Goal: Transaction & Acquisition: Subscribe to service/newsletter

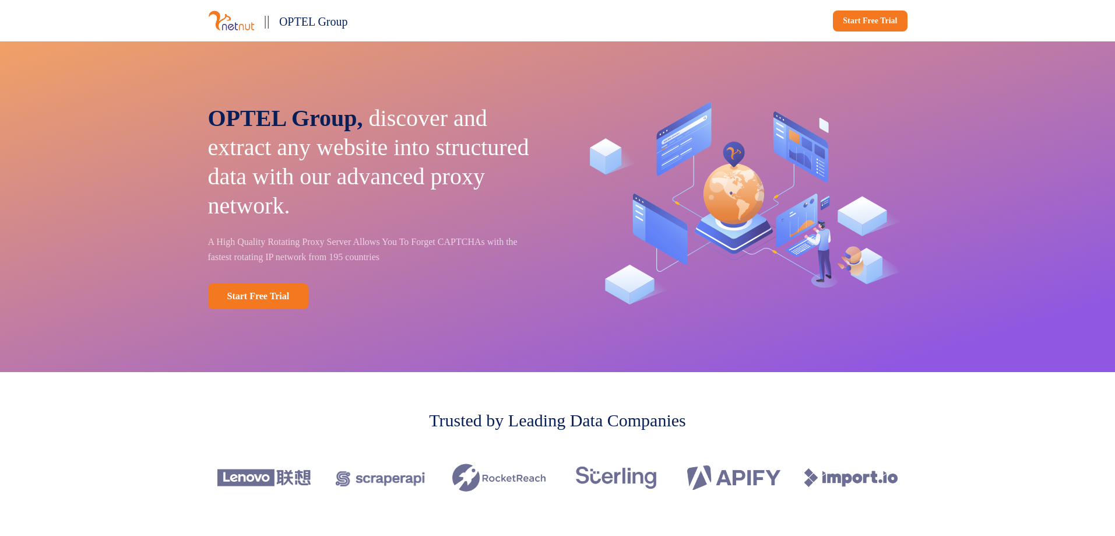
click at [26, 180] on div "OPTEL Group, discover and extract any website into structured data with our adv…" at bounding box center [557, 206] width 1115 height 330
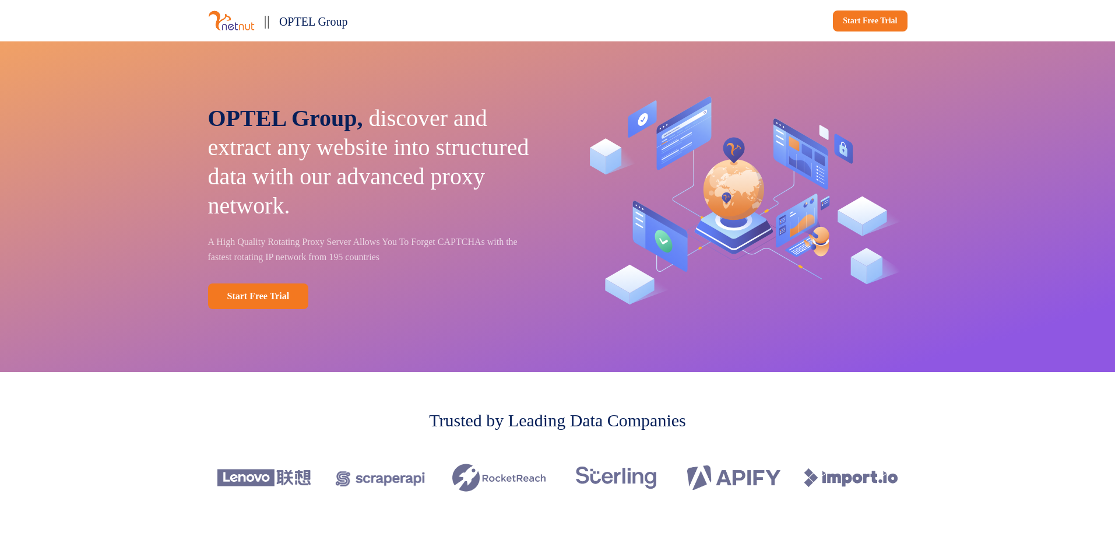
drag, startPoint x: 585, startPoint y: 184, endPoint x: 825, endPoint y: 410, distance: 329.4
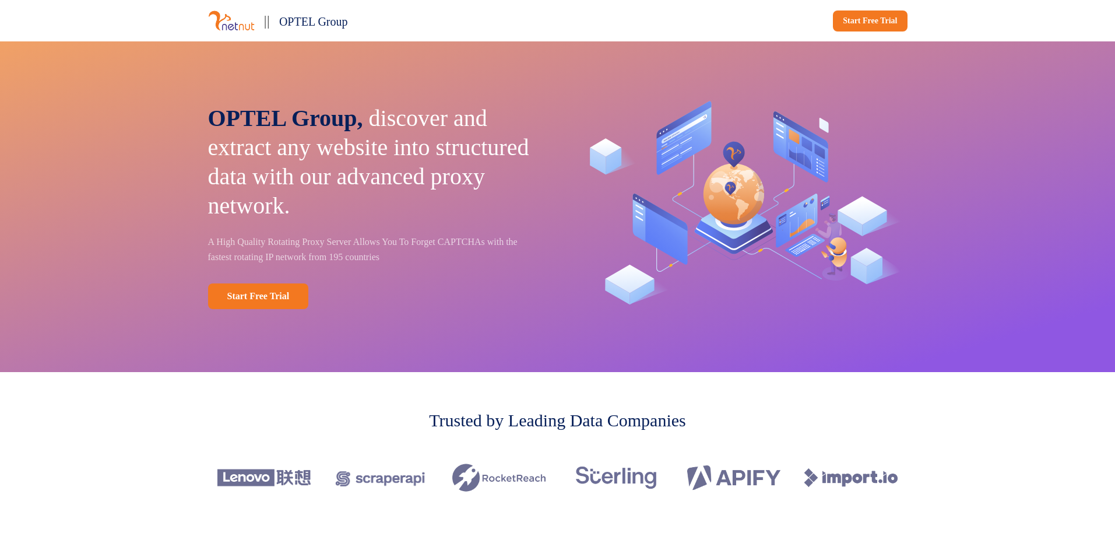
click at [238, 24] on img at bounding box center [231, 21] width 47 height 22
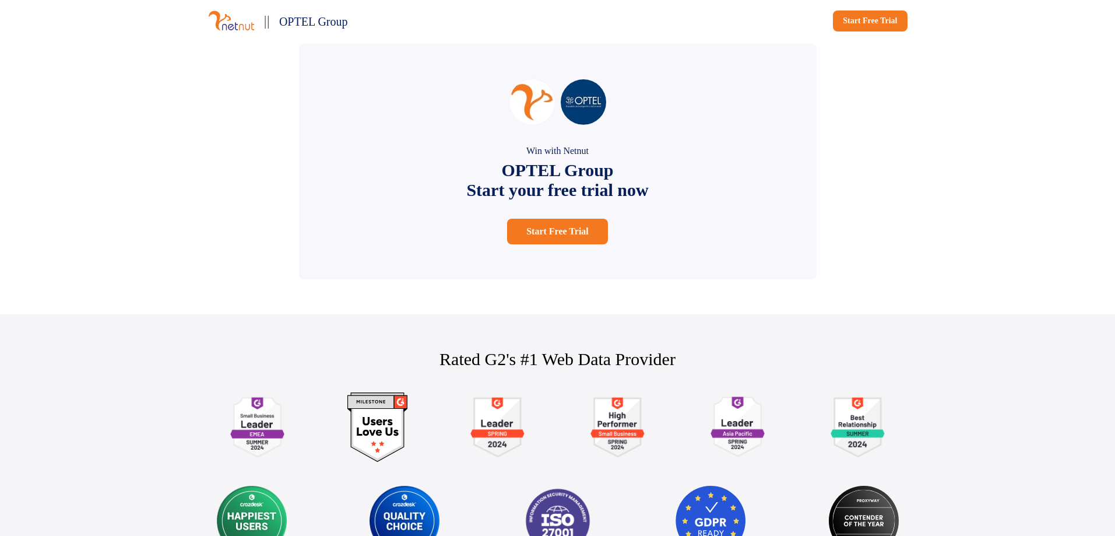
scroll to position [2215, 0]
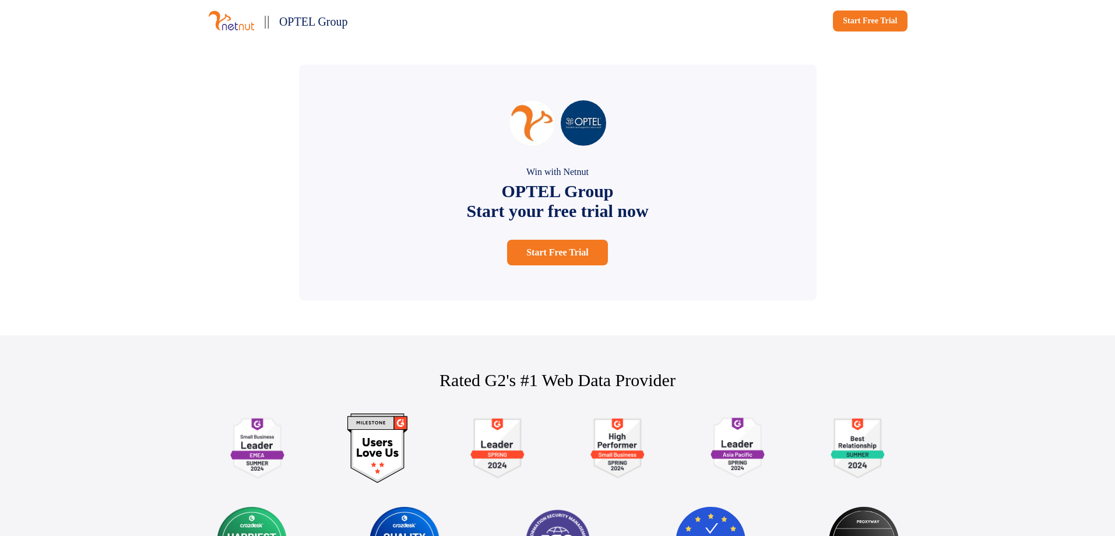
click at [300, 134] on div "Win with Netnut OPTEL Group Start your free trial now Start Free Trial" at bounding box center [558, 182] width 518 height 235
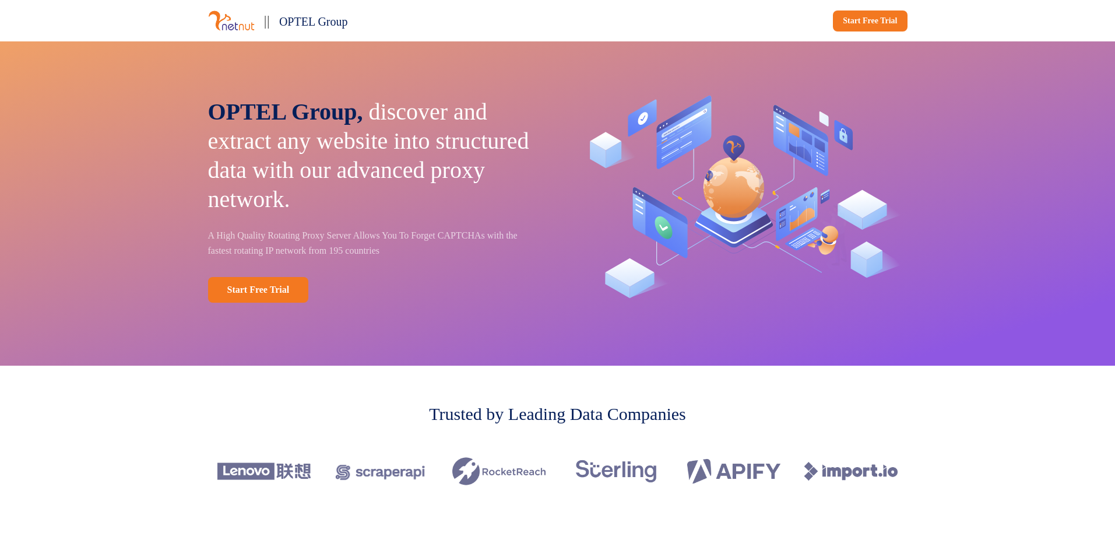
scroll to position [0, 0]
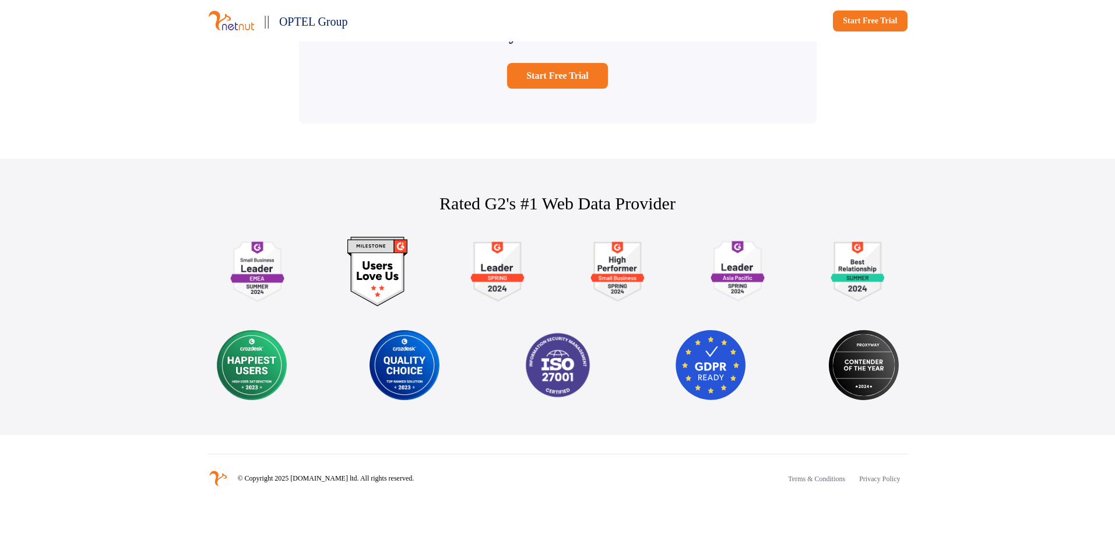
scroll to position [2442, 0]
